Goal: Information Seeking & Learning: Learn about a topic

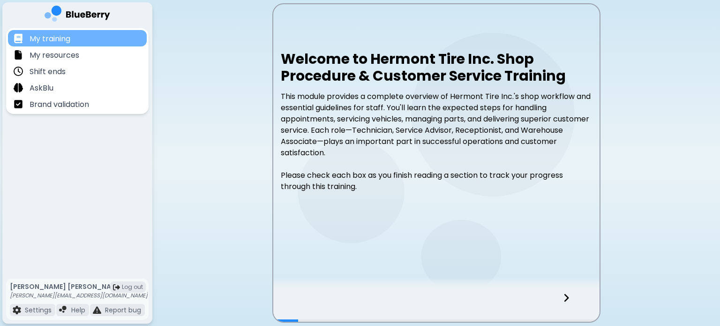
click at [75, 40] on div "My training" at bounding box center [77, 38] width 139 height 16
click at [101, 41] on div "My training" at bounding box center [77, 38] width 139 height 16
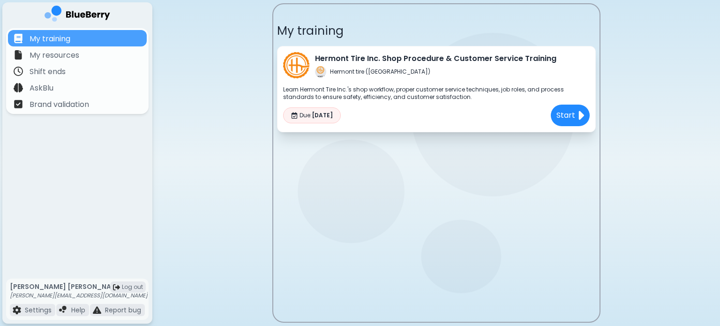
click at [452, 96] on p "Learn Hermont Tire Inc.'s shop workflow, proper customer service techniques, jo…" at bounding box center [436, 93] width 307 height 15
click at [561, 109] on p "Start" at bounding box center [566, 115] width 20 height 12
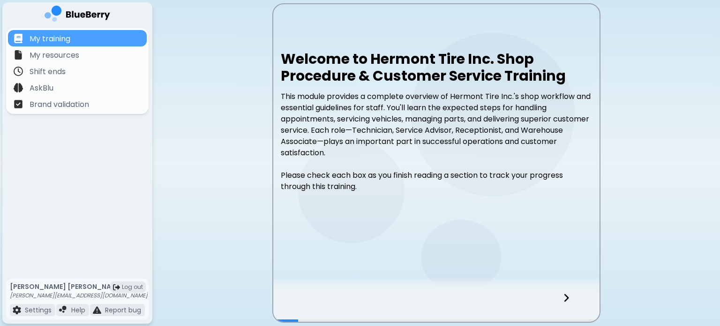
click at [438, 288] on div at bounding box center [436, 284] width 326 height 14
click at [565, 299] on icon at bounding box center [566, 298] width 7 height 10
